Goal: Task Accomplishment & Management: Use online tool/utility

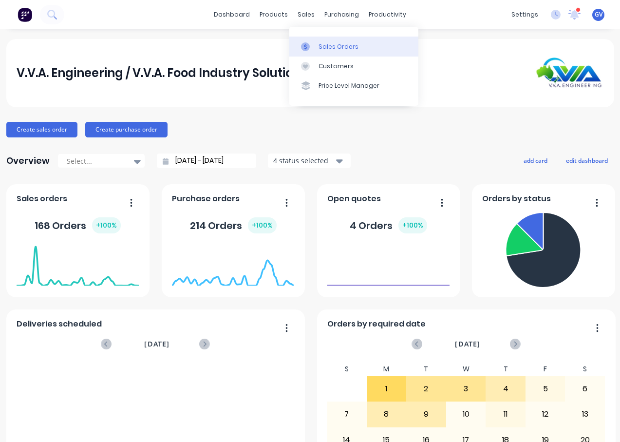
click at [332, 46] on div "Sales Orders" at bounding box center [339, 46] width 40 height 9
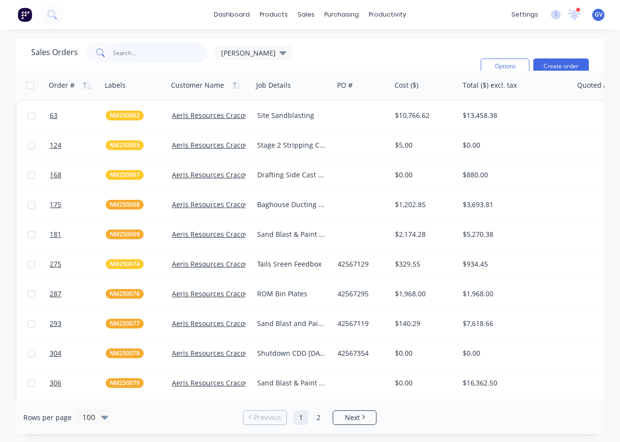
click at [132, 51] on input "text" at bounding box center [160, 52] width 95 height 19
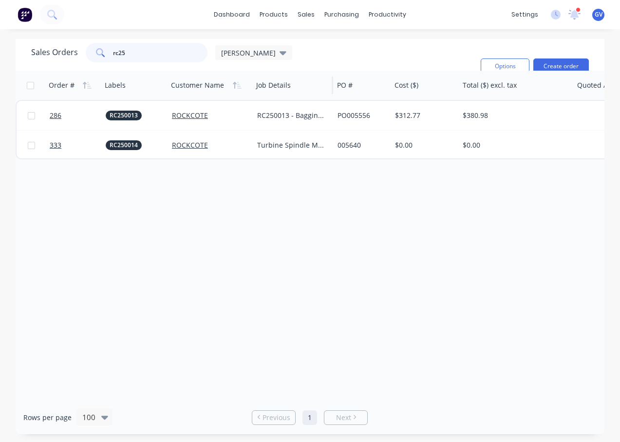
type input "rc25"
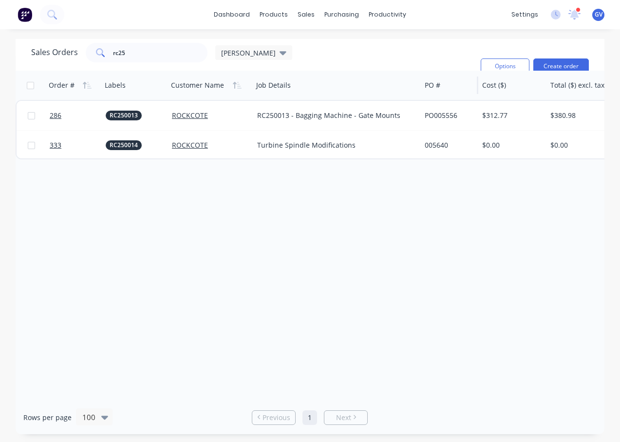
drag, startPoint x: 333, startPoint y: 88, endPoint x: 421, endPoint y: 92, distance: 87.8
click at [421, 92] on div at bounding box center [420, 86] width 1 height 18
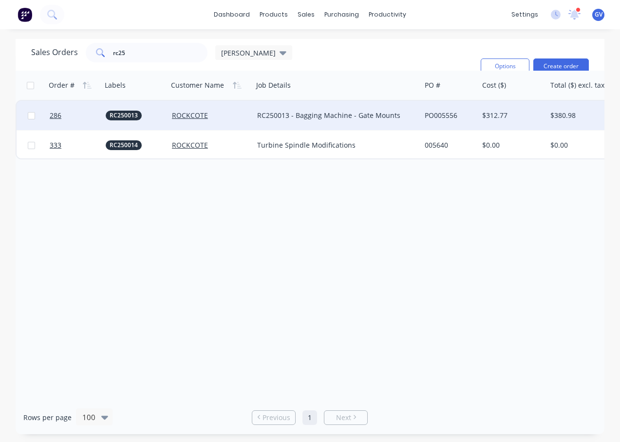
click at [235, 117] on div "ROCKCOTE" at bounding box center [209, 116] width 74 height 10
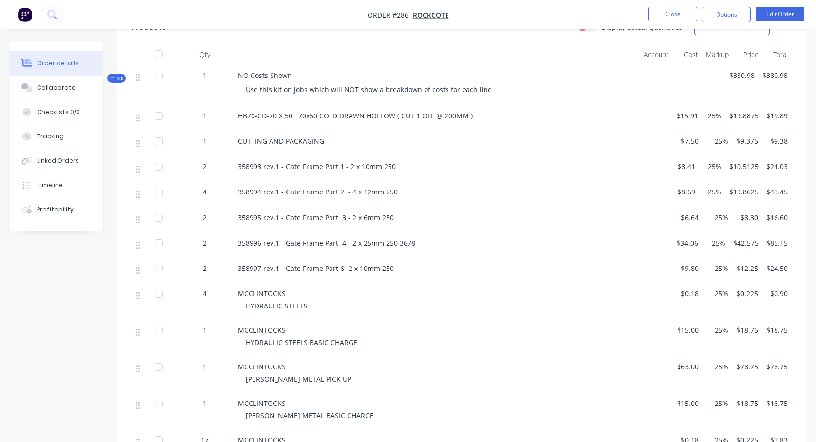
scroll to position [343, 0]
click at [452, 66] on div "NO Costs Shown Use this kit on jobs which will NOT show a breakdown of costs fo…" at bounding box center [404, 85] width 341 height 40
click at [620, 11] on button "Close" at bounding box center [672, 14] width 49 height 15
